Goal: Task Accomplishment & Management: Use online tool/utility

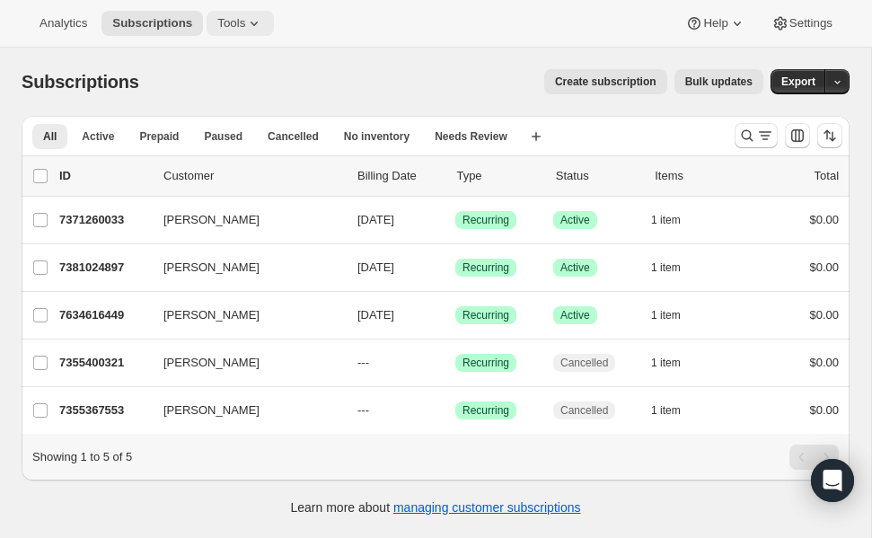
click at [244, 24] on span "Tools" at bounding box center [231, 23] width 28 height 14
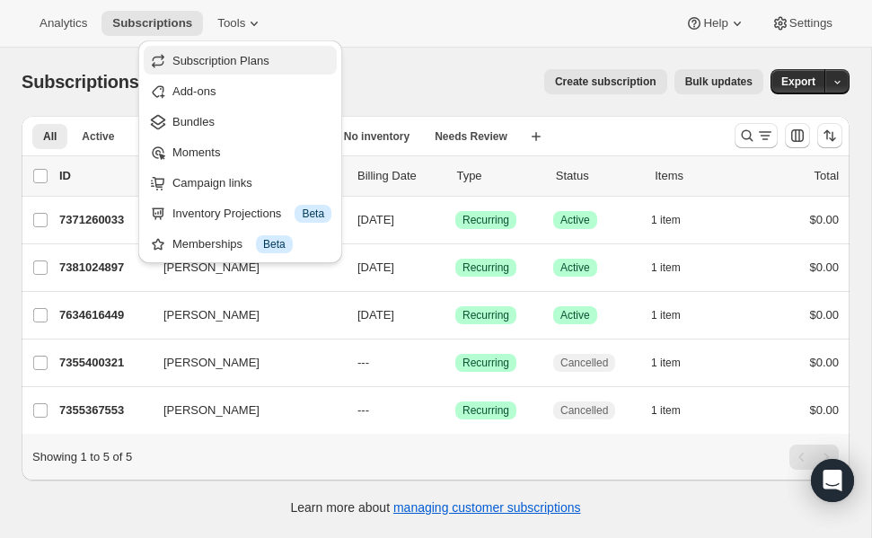
click at [215, 58] on span "Subscription Plans" at bounding box center [220, 60] width 97 height 13
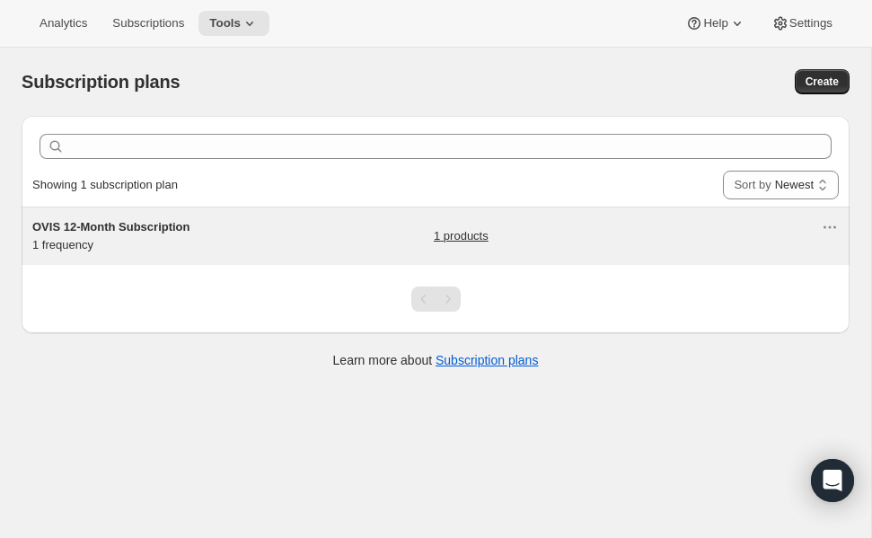
click at [143, 221] on span "OVIS 12-Month Subscription" at bounding box center [111, 226] width 158 height 13
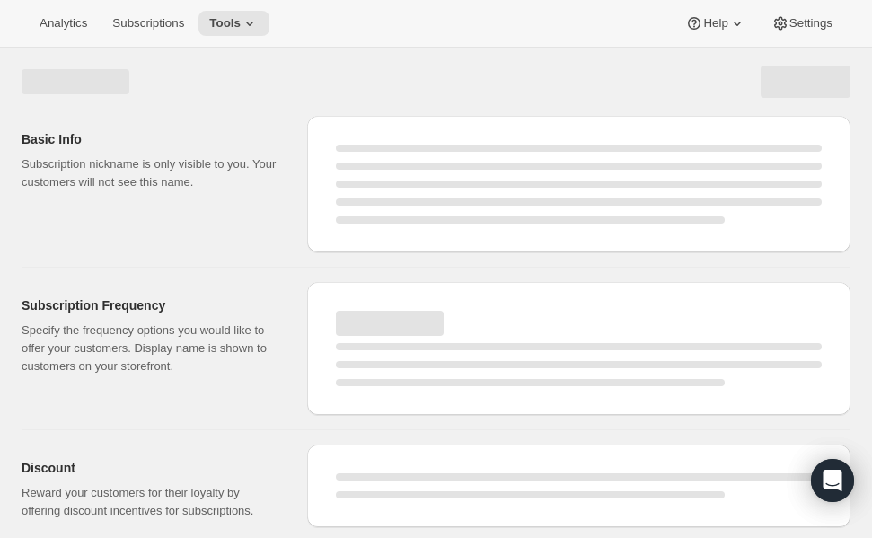
select select "WEEK"
select select "MONTH"
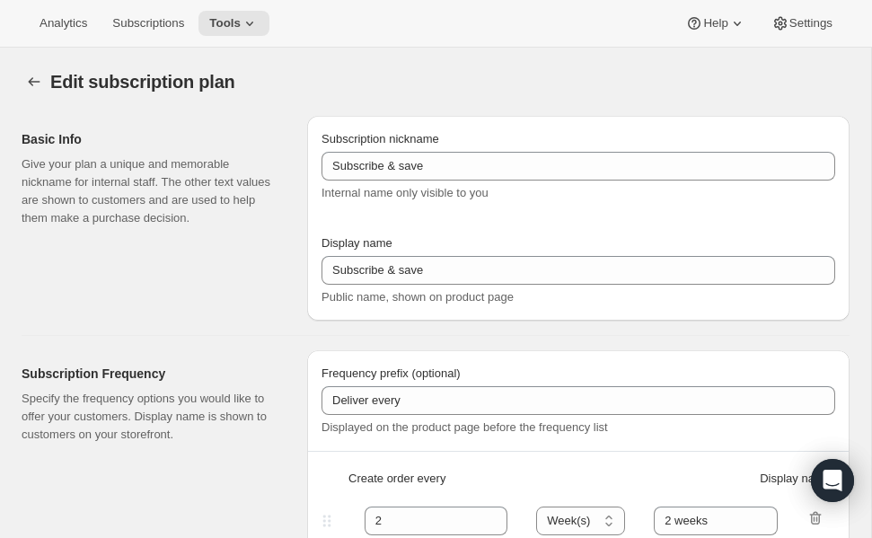
type input "OVIS 12-Month Subscription"
type input "1"
select select "MONTH"
type input "1 month"
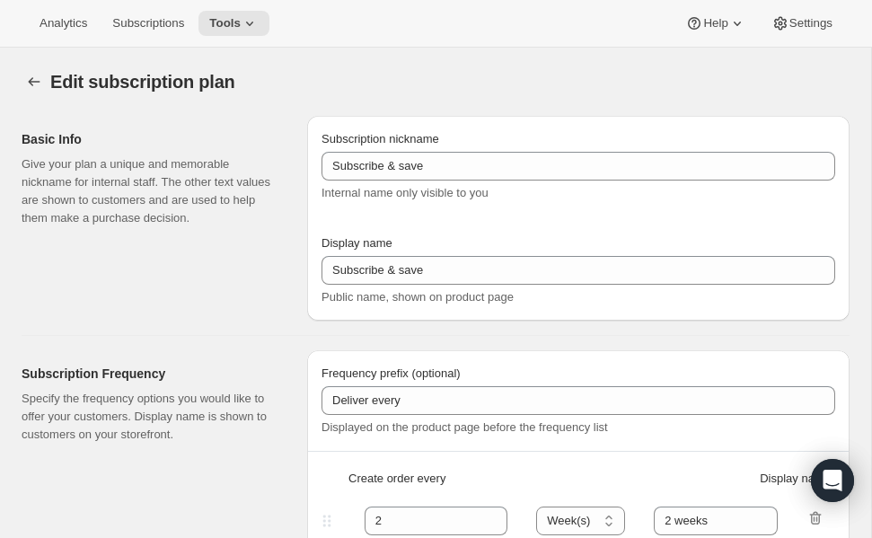
checkbox input "true"
select select "MONTHDAY"
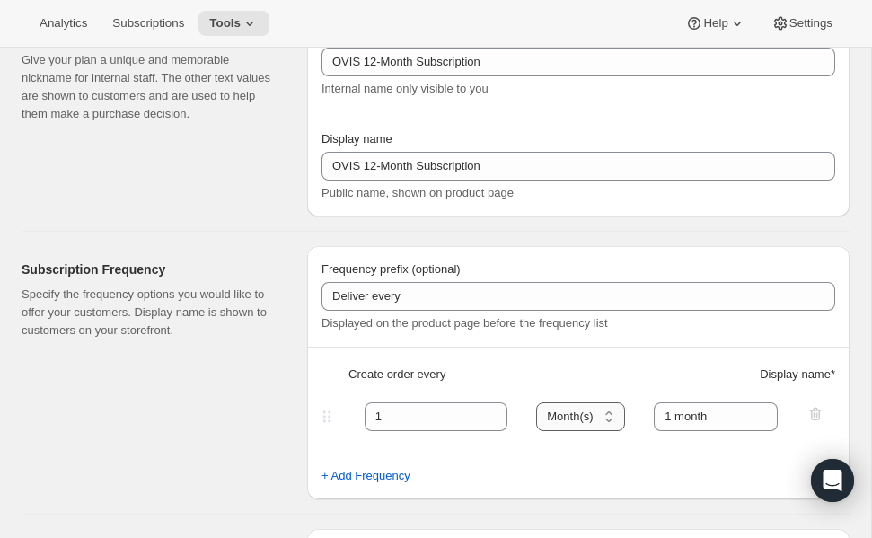
click at [573, 424] on select "Day(s) Week(s) Month(s) Year(s)" at bounding box center [580, 416] width 89 height 29
click at [673, 417] on input "1 month" at bounding box center [716, 416] width 124 height 29
click at [500, 368] on div "Create order every Display name *" at bounding box center [579, 382] width 514 height 32
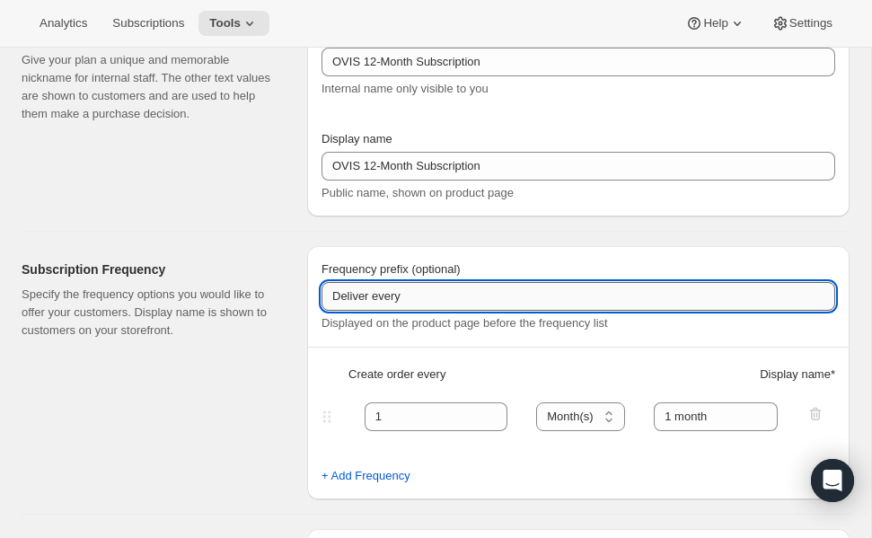
click at [399, 304] on input "Deliver every" at bounding box center [579, 296] width 514 height 29
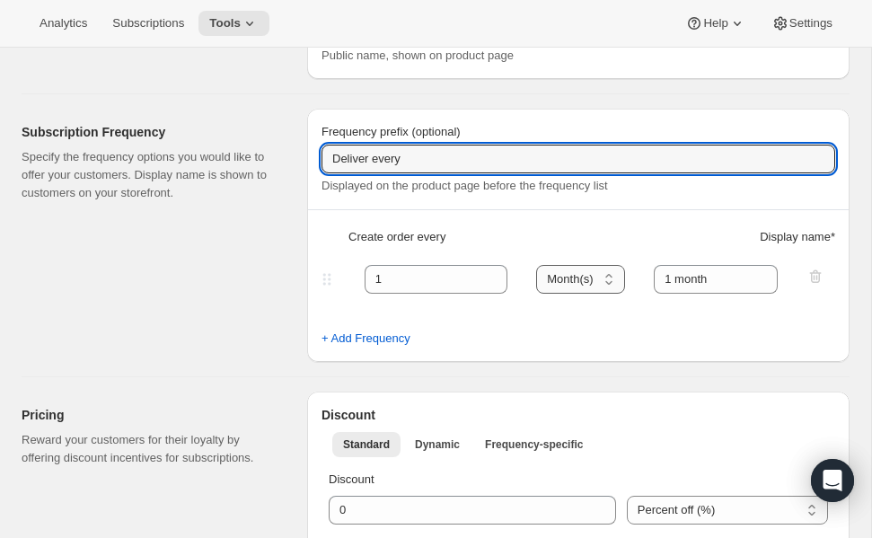
scroll to position [243, 0]
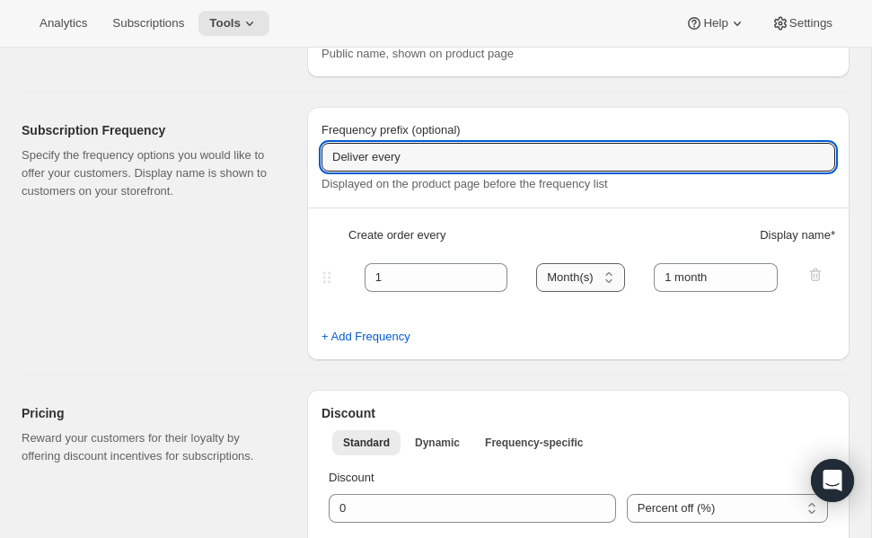
click at [576, 280] on select "Day(s) Week(s) Month(s) Year(s)" at bounding box center [580, 277] width 89 height 29
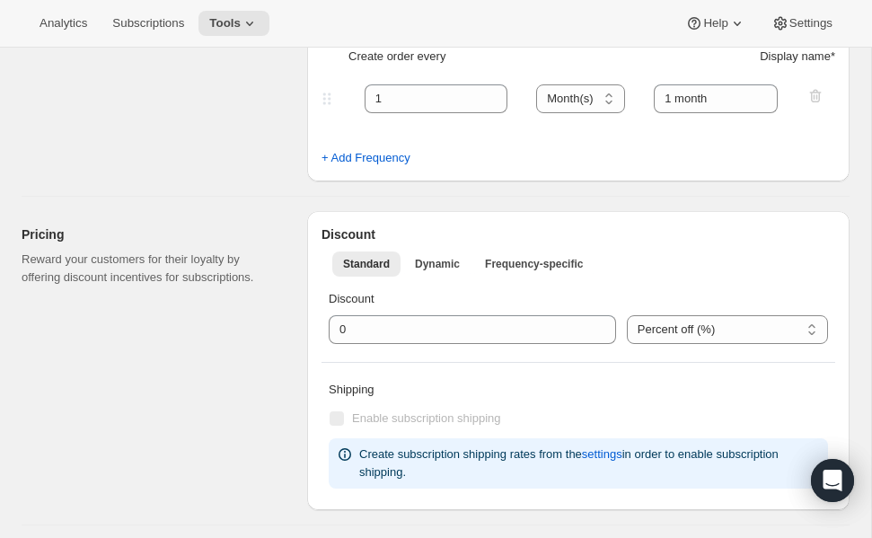
scroll to position [466, 0]
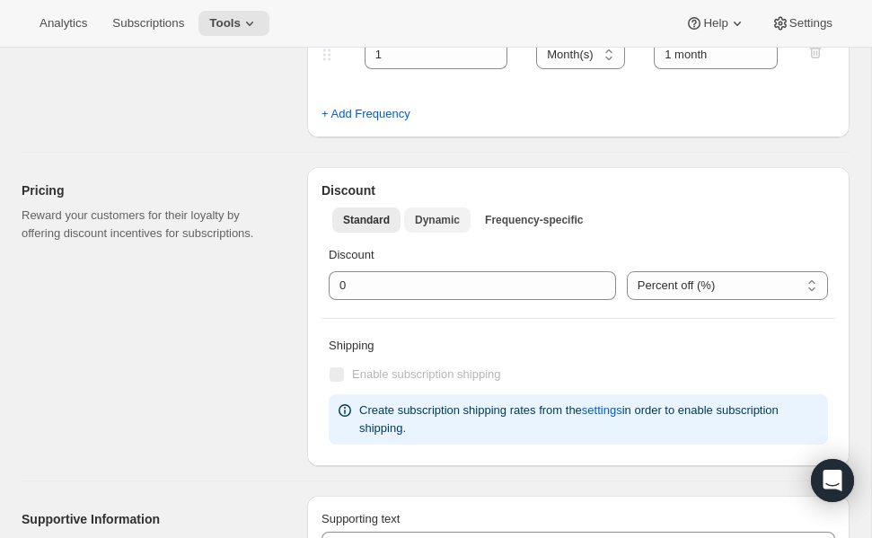
click at [449, 218] on span "Dynamic" at bounding box center [437, 220] width 45 height 14
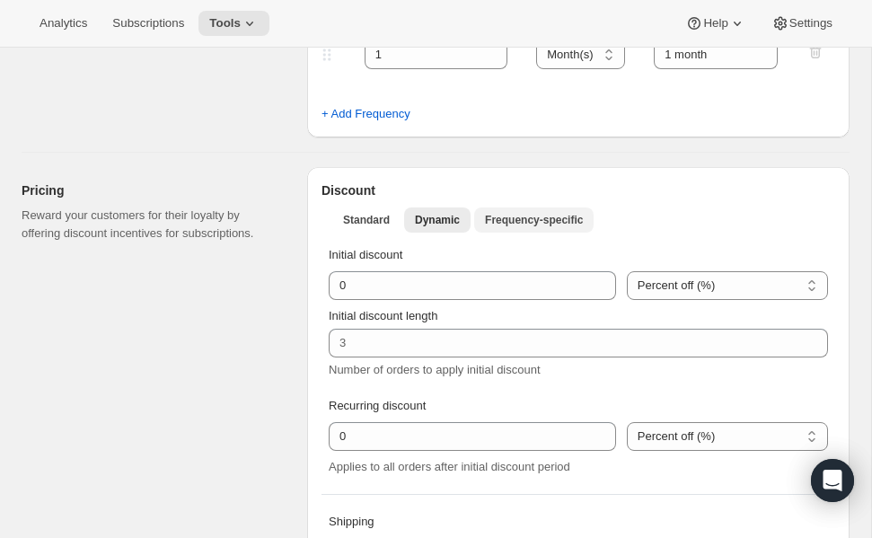
click at [545, 220] on span "Frequency-specific" at bounding box center [534, 220] width 98 height 14
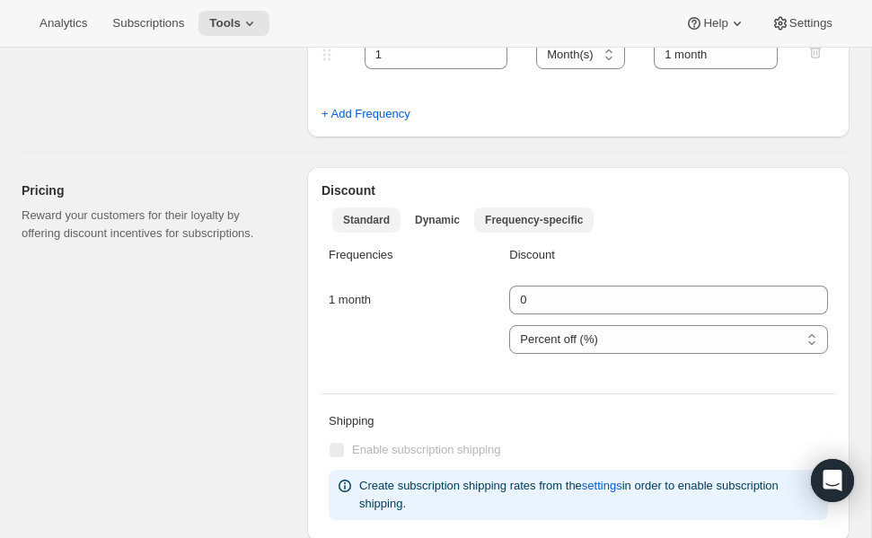
click at [396, 225] on button "Standard" at bounding box center [366, 219] width 68 height 25
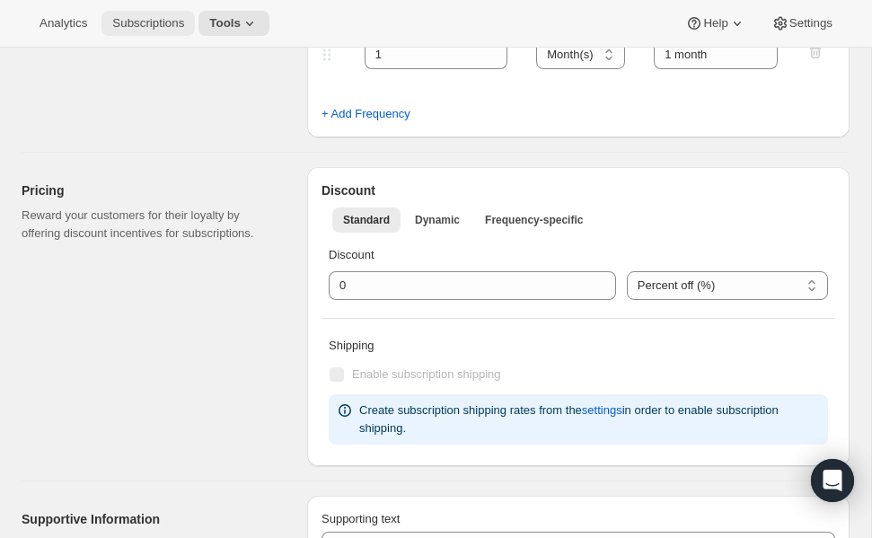
click at [133, 31] on button "Subscriptions" at bounding box center [148, 23] width 93 height 25
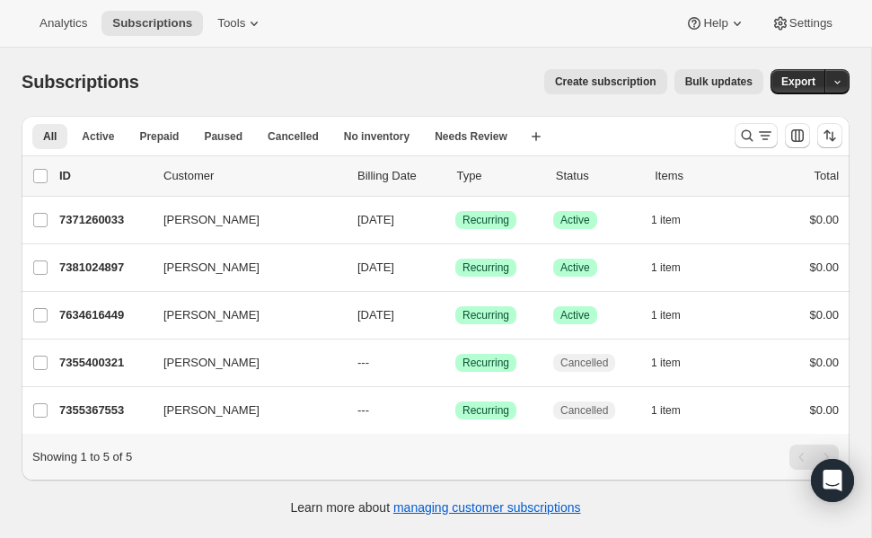
click at [587, 79] on span "Create subscription" at bounding box center [606, 82] width 102 height 14
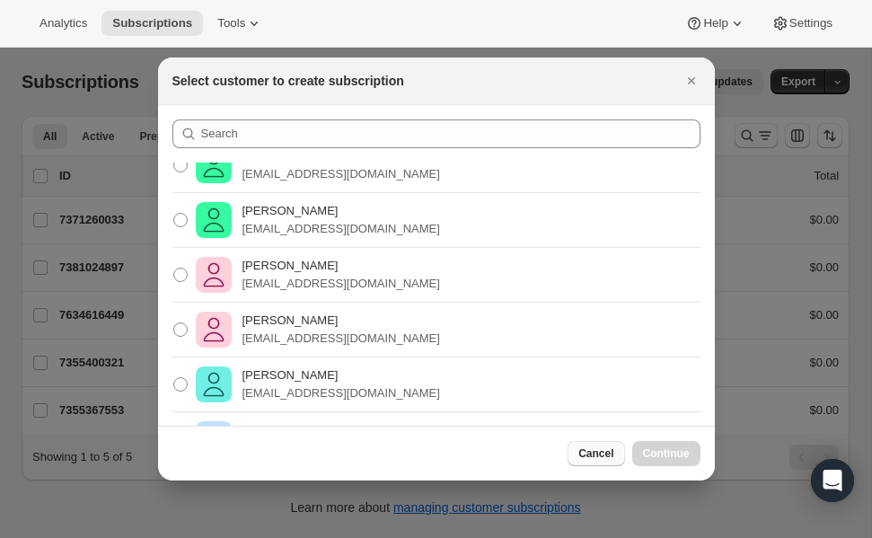
scroll to position [248, 0]
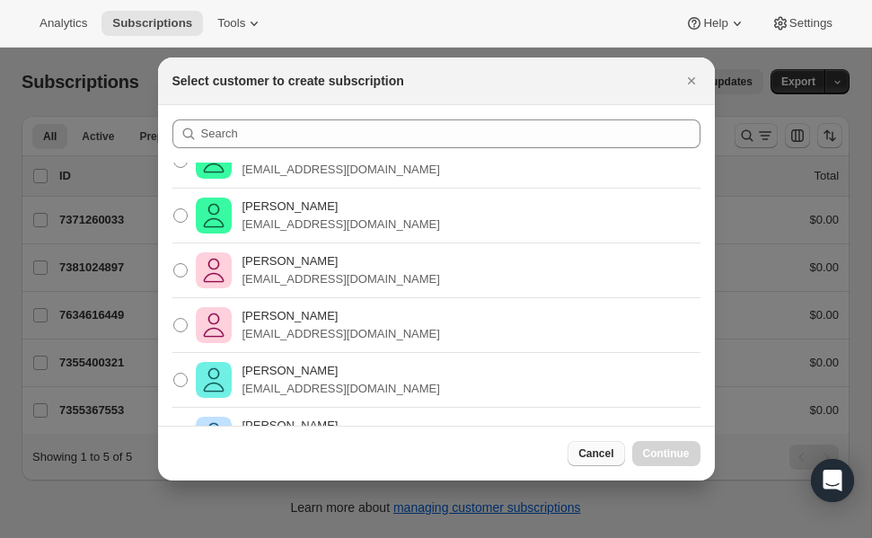
click at [601, 452] on span "Cancel" at bounding box center [595, 453] width 35 height 14
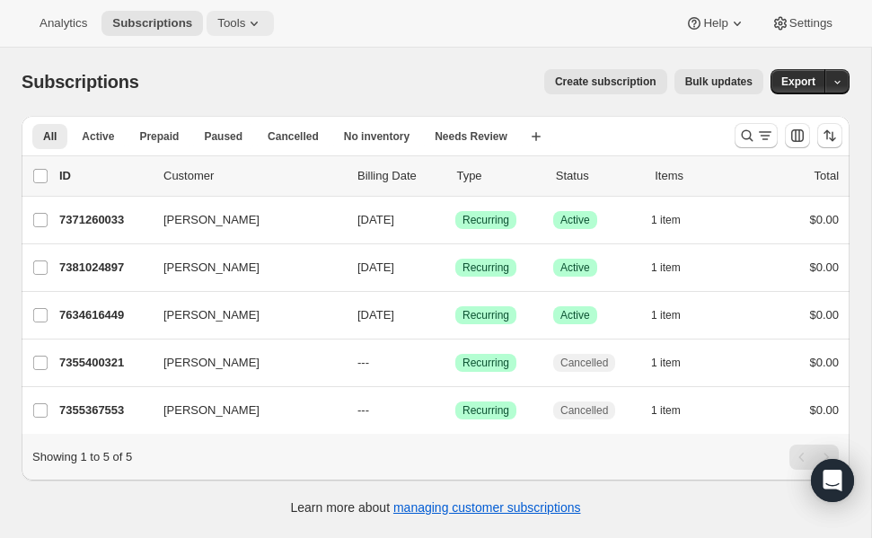
click at [239, 22] on span "Tools" at bounding box center [231, 23] width 28 height 14
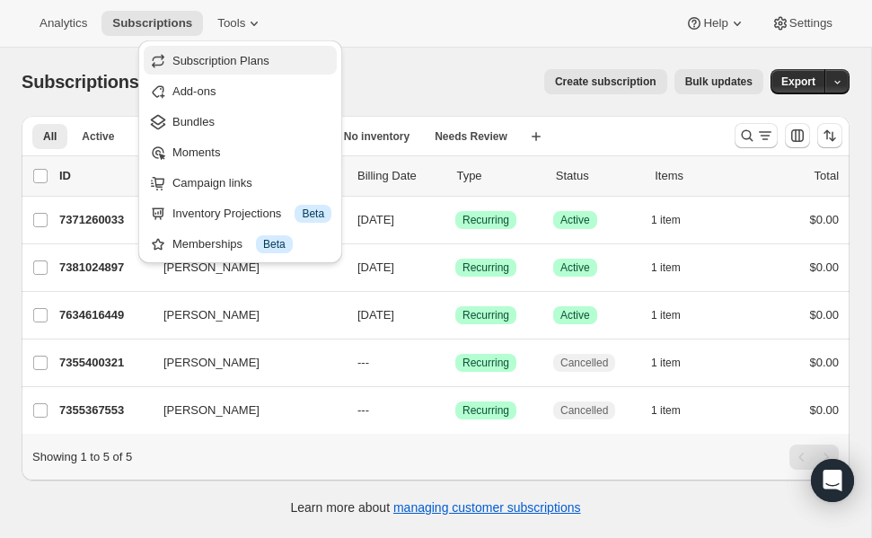
click at [219, 64] on span "Subscription Plans" at bounding box center [220, 60] width 97 height 13
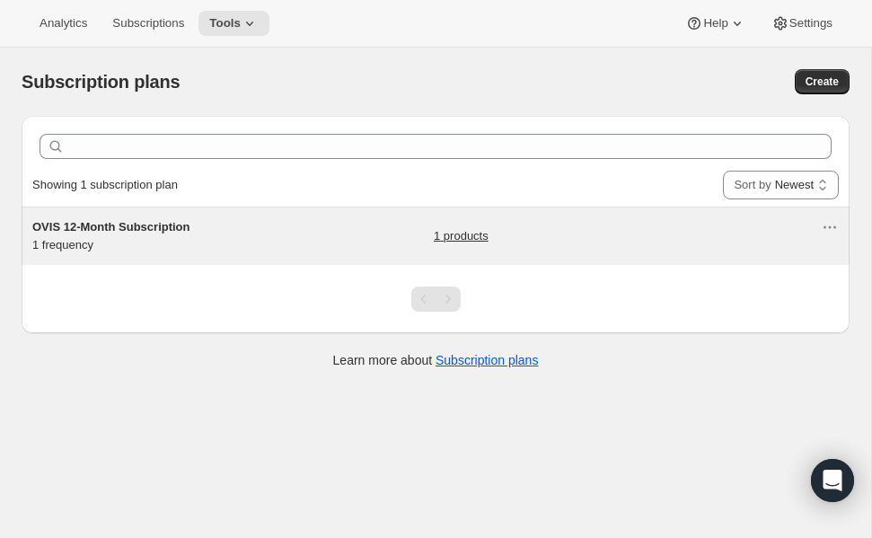
click at [139, 244] on div "OVIS 12-Month Subscription 1 frequency" at bounding box center [144, 236] width 225 height 36
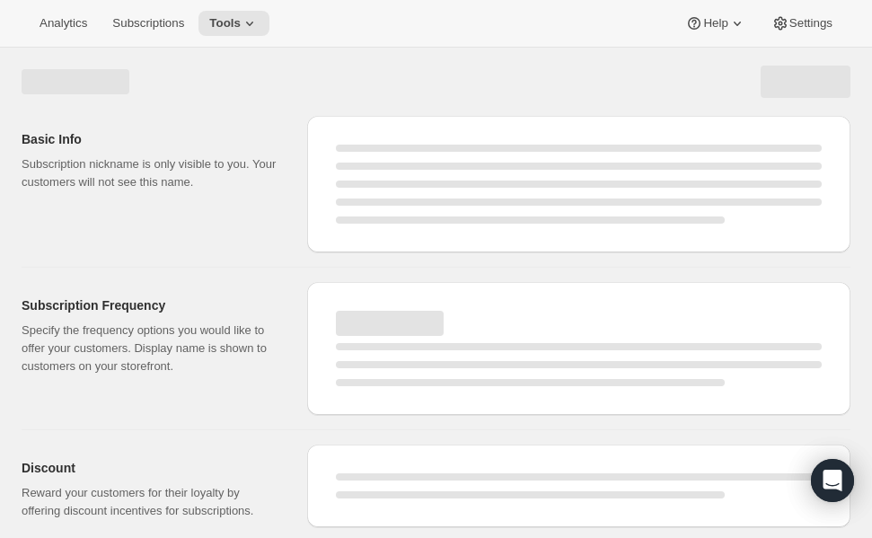
select select "WEEK"
select select "MONTH"
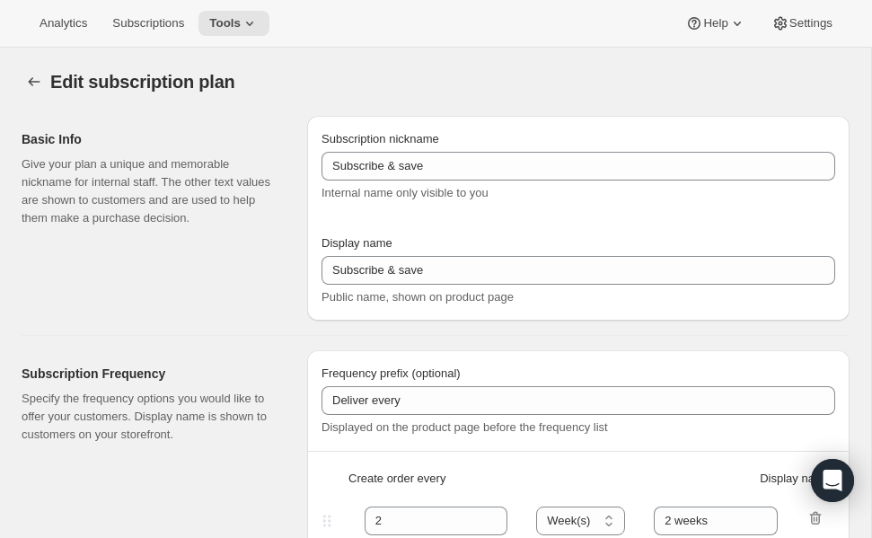
type input "OVIS 12-Month Subscription"
type input "1"
select select "MONTH"
type input "1 month"
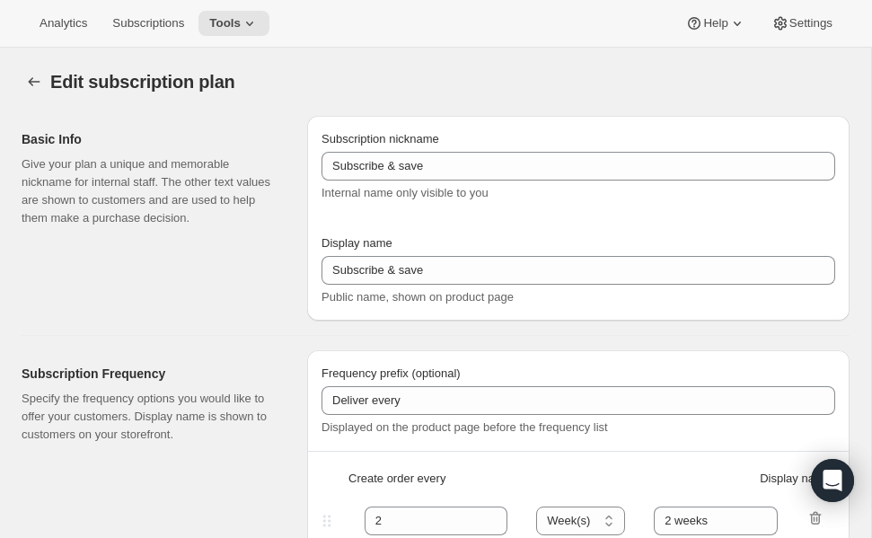
checkbox input "true"
select select "MONTHDAY"
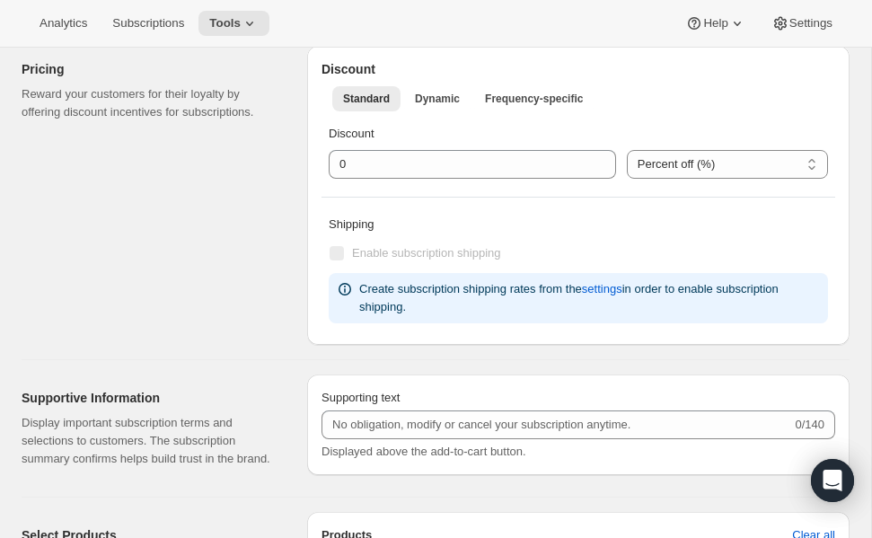
scroll to position [526, 0]
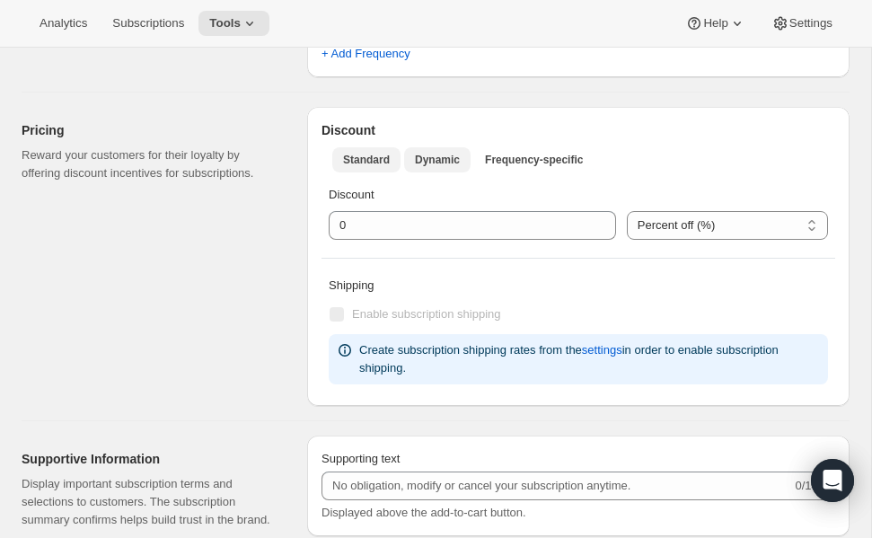
click at [427, 163] on span "Dynamic" at bounding box center [437, 160] width 45 height 14
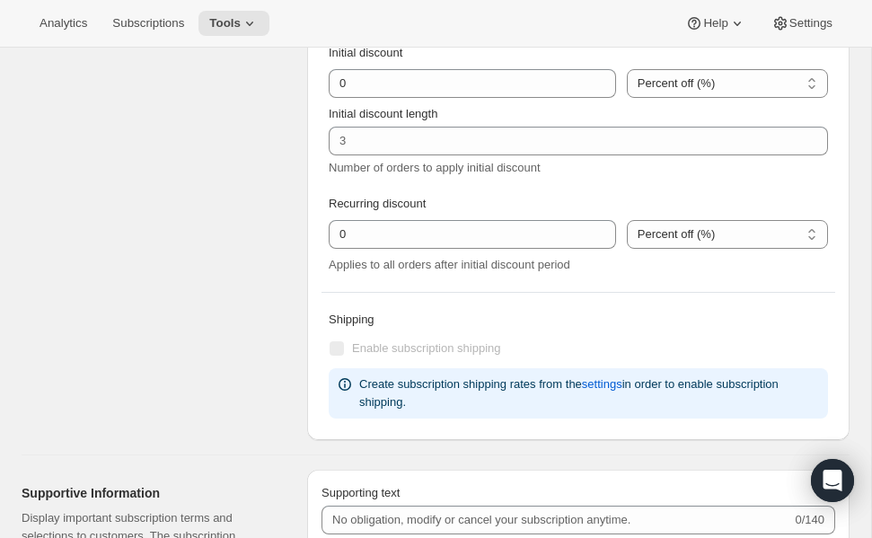
scroll to position [565, 0]
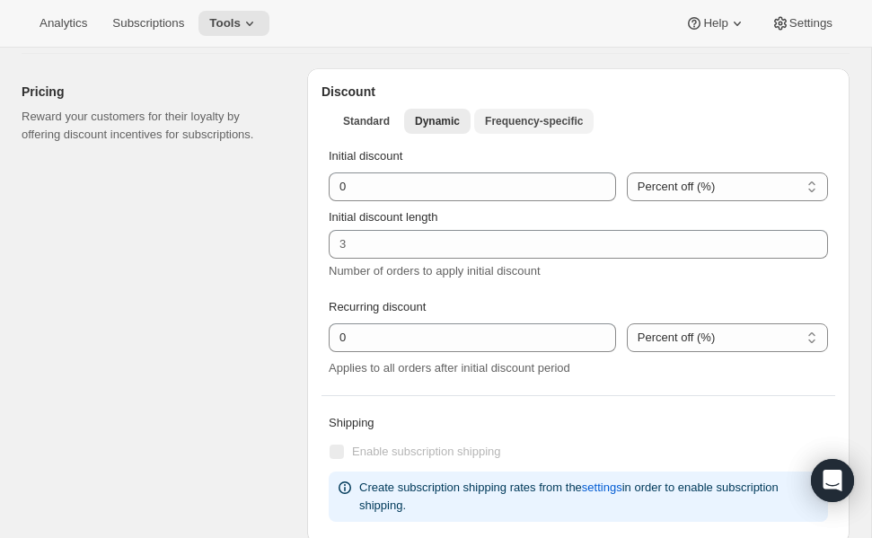
click at [516, 128] on span "Frequency-specific" at bounding box center [534, 121] width 98 height 14
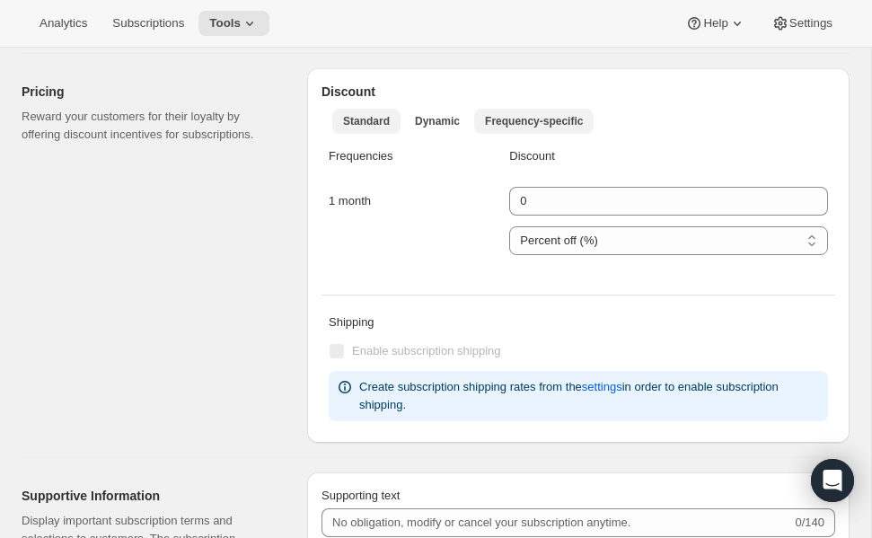
click at [345, 131] on button "Standard" at bounding box center [366, 121] width 68 height 25
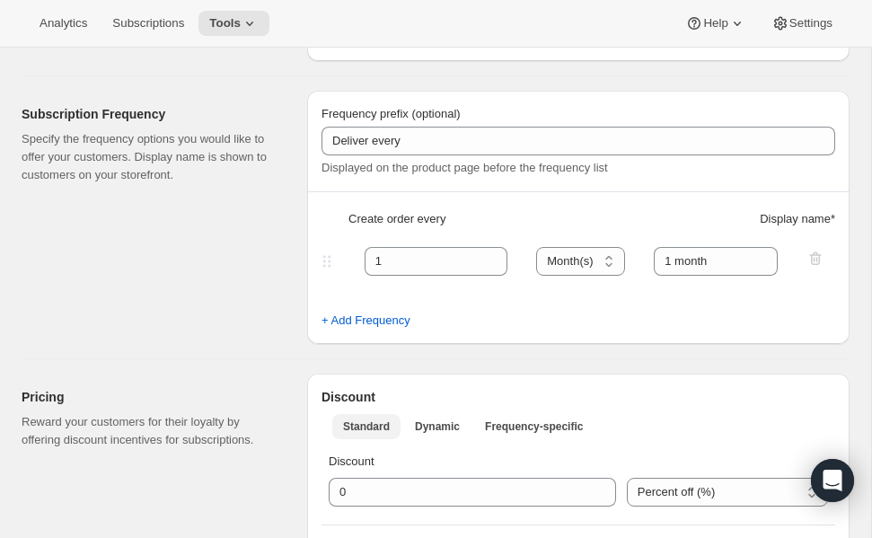
scroll to position [239, 0]
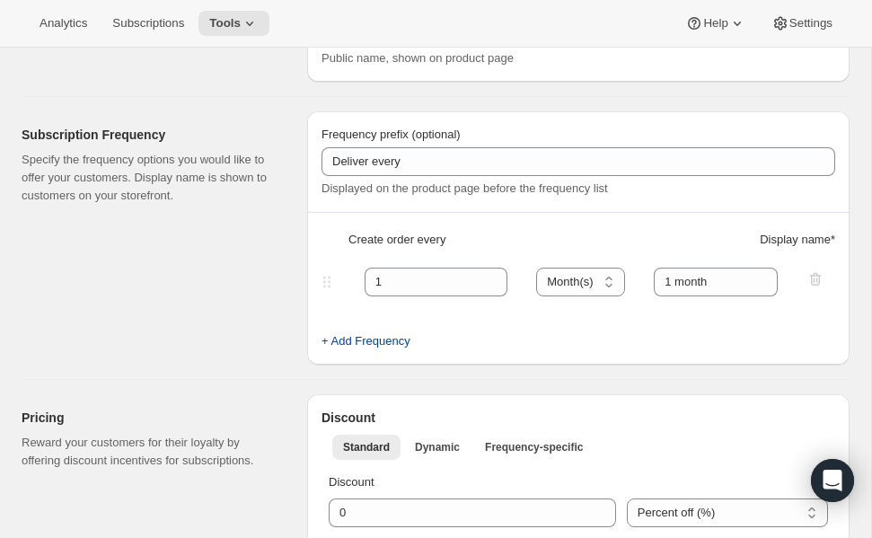
click at [349, 336] on span "+ Add Frequency" at bounding box center [366, 341] width 89 height 18
select select "MONTH"
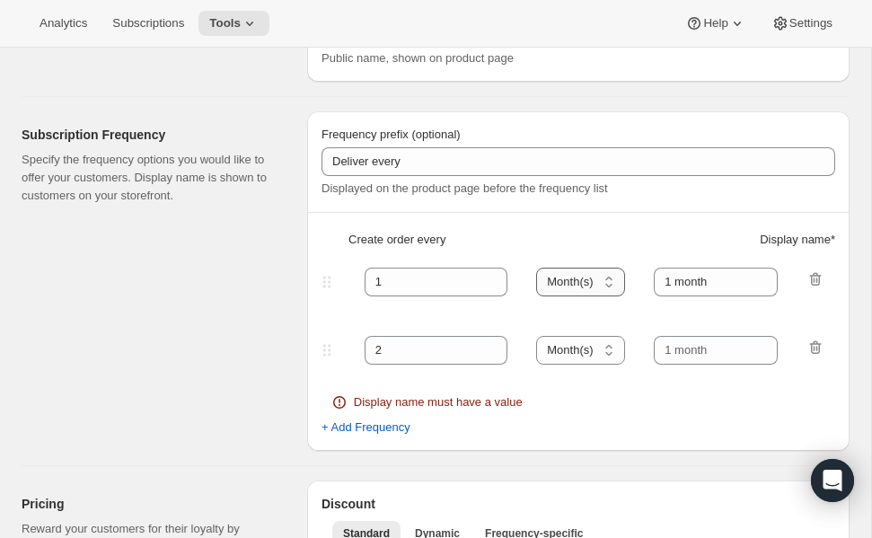
click at [561, 282] on select "Day(s) Week(s) Month(s) Year(s)" at bounding box center [580, 282] width 89 height 29
click at [537, 268] on select "Day(s) Week(s) Month(s) Year(s)" at bounding box center [580, 282] width 89 height 29
click at [693, 284] on input "1 month" at bounding box center [716, 282] width 124 height 29
click at [815, 346] on icon "button" at bounding box center [816, 348] width 18 height 18
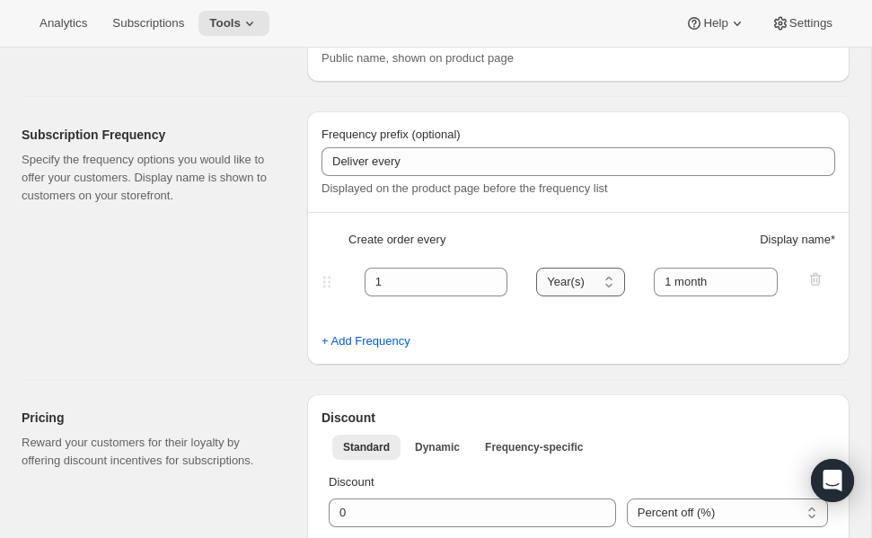
click at [577, 282] on select "Day(s) Week(s) Month(s) Year(s)" at bounding box center [580, 282] width 89 height 29
select select "MONTH"
click at [537, 268] on select "Day(s) Week(s) Month(s) Year(s)" at bounding box center [580, 282] width 89 height 29
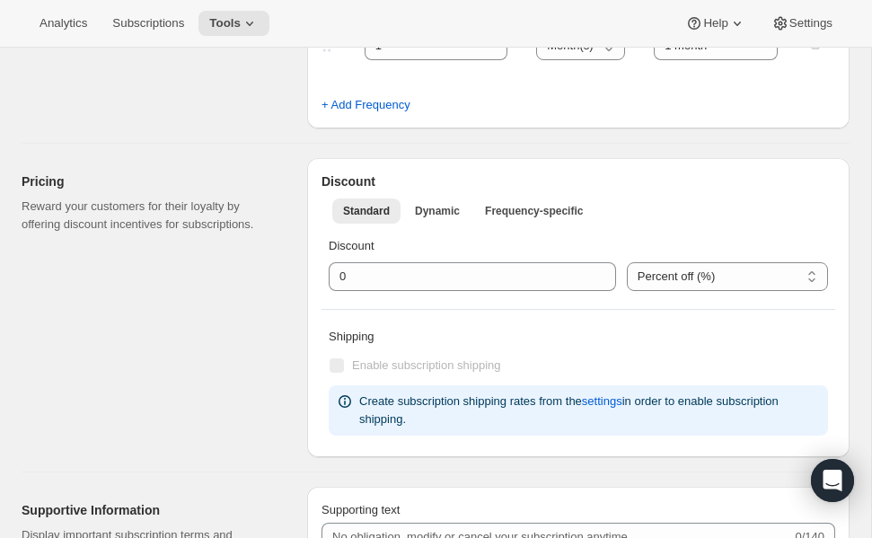
scroll to position [0, 0]
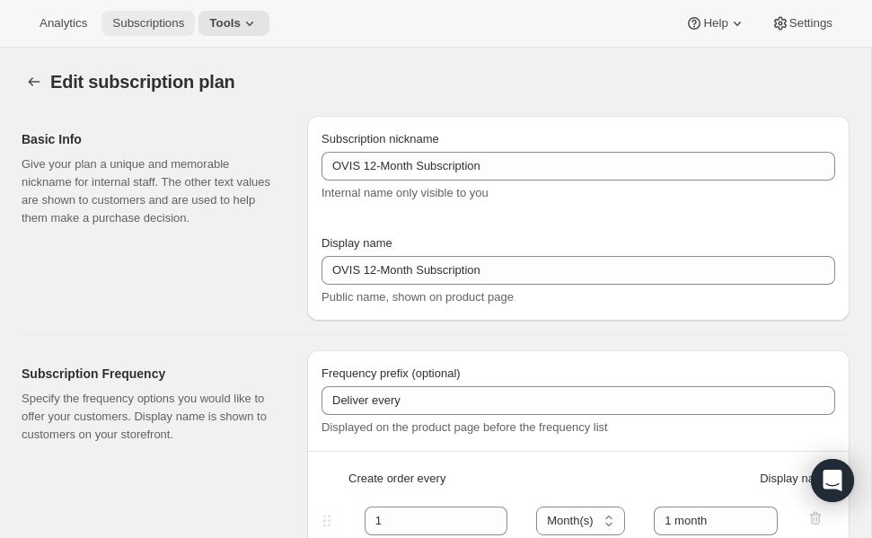
click at [143, 19] on span "Subscriptions" at bounding box center [148, 23] width 72 height 14
